Goal: Information Seeking & Learning: Learn about a topic

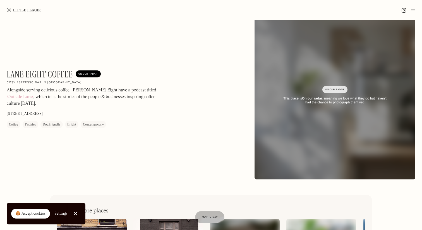
scroll to position [9, 0]
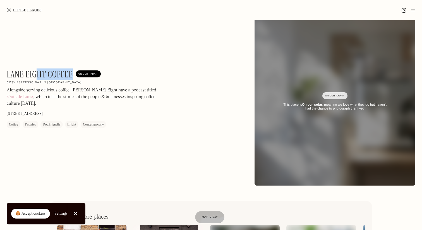
drag, startPoint x: 72, startPoint y: 74, endPoint x: 37, endPoint y: 71, distance: 35.9
click at [37, 71] on h1 "Lane Eight Coffee" at bounding box center [40, 74] width 66 height 11
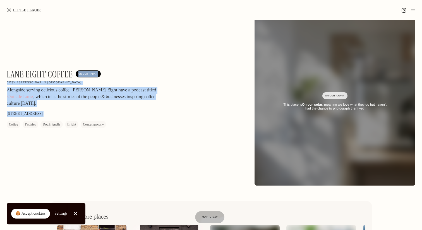
drag, startPoint x: 72, startPoint y: 75, endPoint x: 4, endPoint y: 74, distance: 67.6
click at [4, 74] on div "Lane Eight Coffee On Our Radar Cosy espresso bar in [GEOGRAPHIC_DATA] Alongside…" at bounding box center [211, 101] width 422 height 181
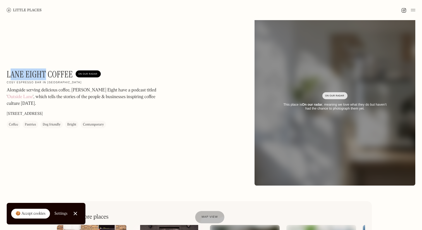
drag, startPoint x: 9, startPoint y: 74, endPoint x: 45, endPoint y: 72, distance: 36.3
click at [45, 73] on h1 "Lane Eight Coffee" at bounding box center [40, 74] width 66 height 11
drag, startPoint x: 70, startPoint y: 73, endPoint x: 22, endPoint y: 72, distance: 48.6
click at [22, 72] on h1 "Lane Eight Coffee" at bounding box center [40, 74] width 66 height 11
drag, startPoint x: 71, startPoint y: 73, endPoint x: 8, endPoint y: 73, distance: 63.1
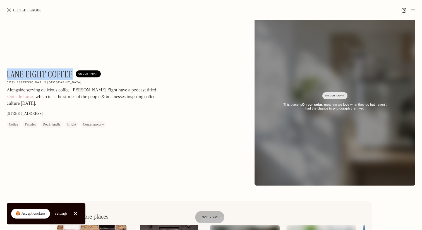
click at [8, 73] on h1 "Lane Eight Coffee" at bounding box center [40, 74] width 66 height 11
copy h1 "Lane Eight Coffee"
click at [52, 59] on div "Lane Eight Coffee On Our Radar Cosy espresso bar in [GEOGRAPHIC_DATA] Alongside…" at bounding box center [211, 101] width 422 height 181
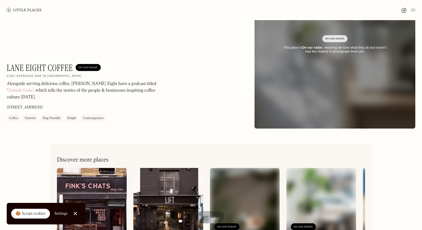
scroll to position [61, 0]
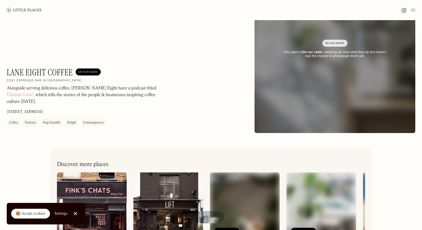
drag, startPoint x: 95, startPoint y: 112, endPoint x: 32, endPoint y: 104, distance: 63.2
click at [32, 104] on div "Lane Eight Coffee On Our Radar Cosy espresso bar in [GEOGRAPHIC_DATA] Alongside…" at bounding box center [82, 96] width 151 height 59
copy div "', which tells the stories of the people & businesses inspiring coffee culture …"
